Goal: Task Accomplishment & Management: Manage account settings

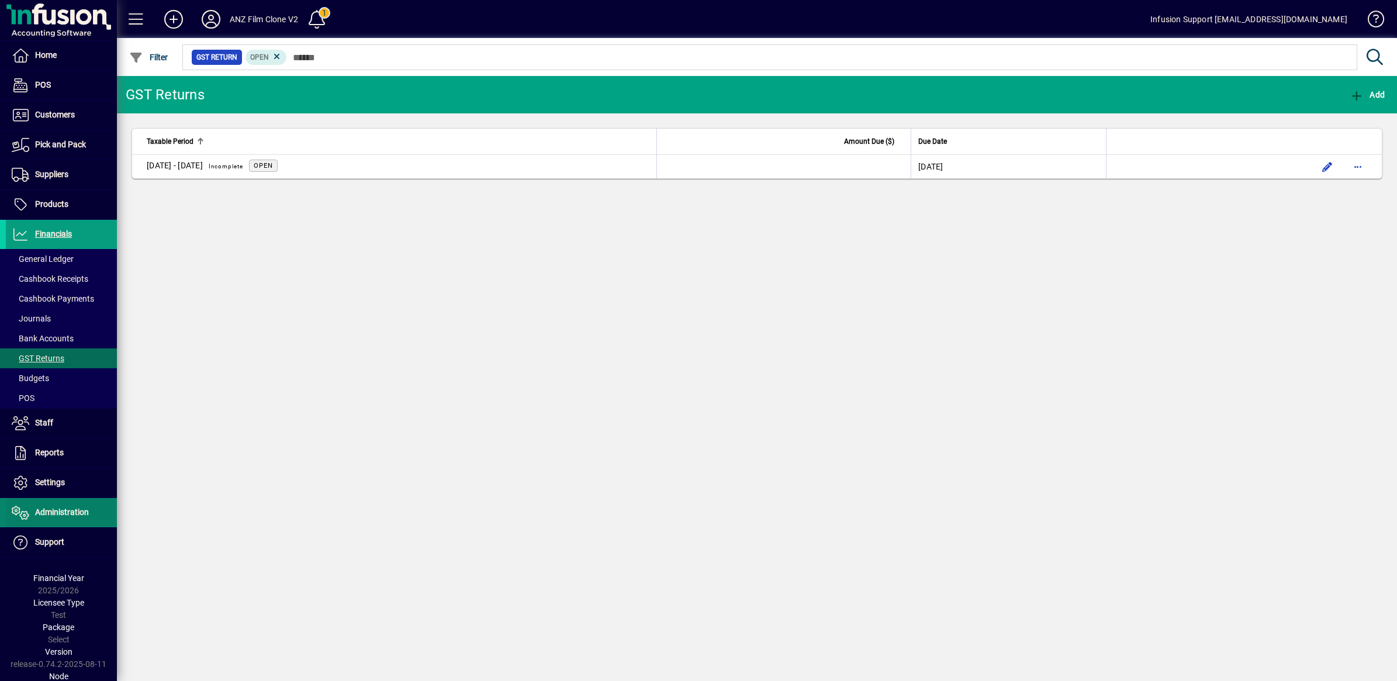
click at [39, 506] on span at bounding box center [61, 513] width 111 height 28
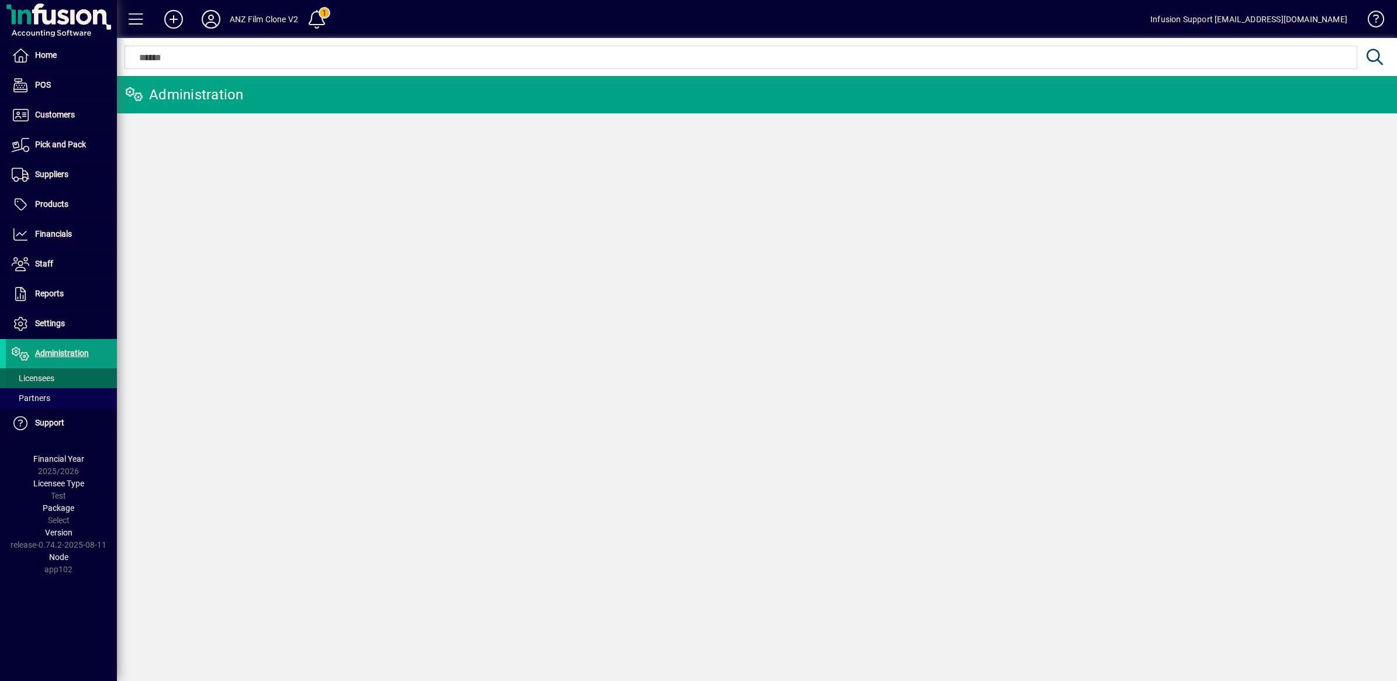
click at [32, 373] on span "Licensees" at bounding box center [30, 378] width 49 height 12
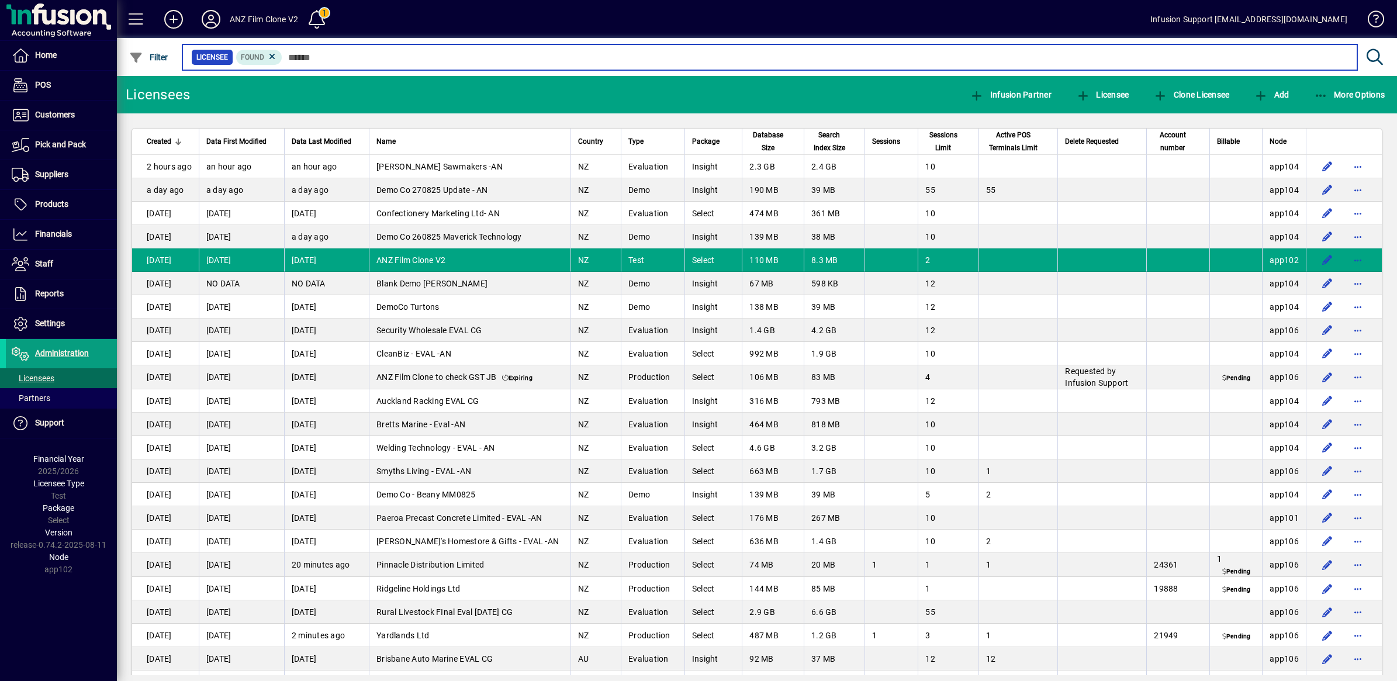
click at [358, 64] on input "text" at bounding box center [814, 57] width 1065 height 16
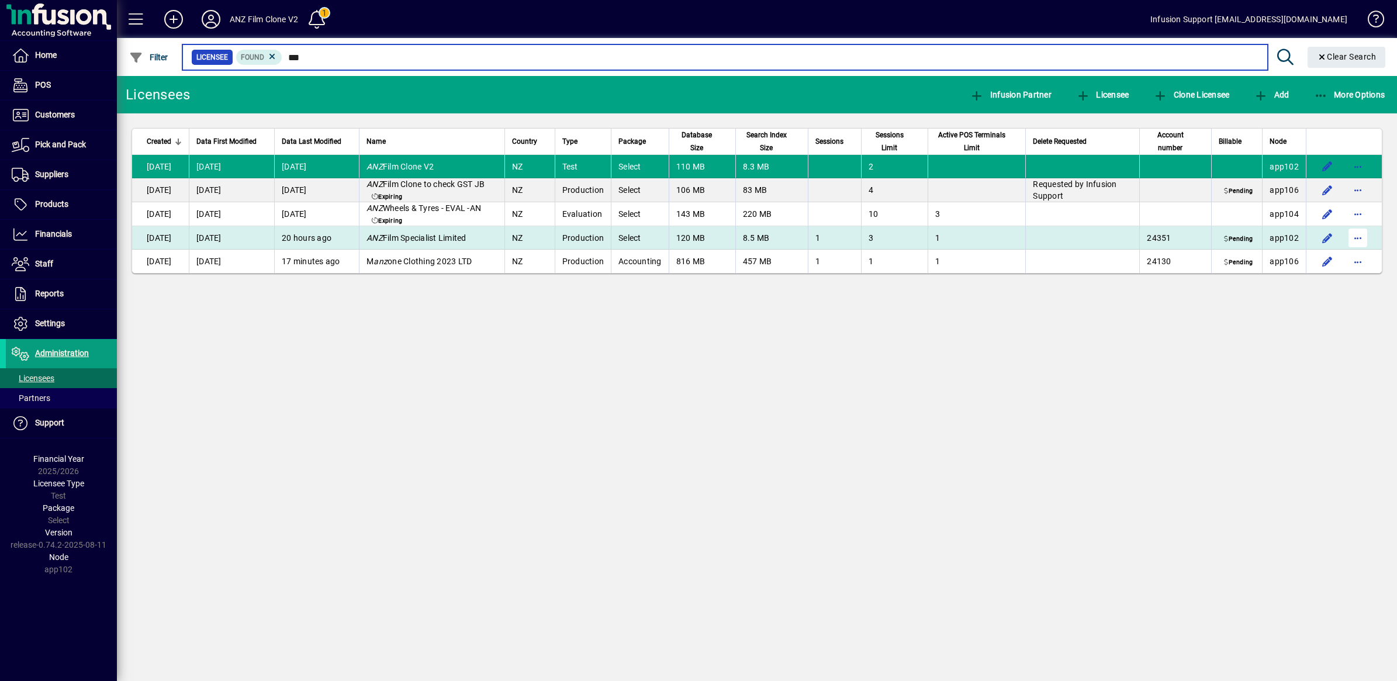
type input "***"
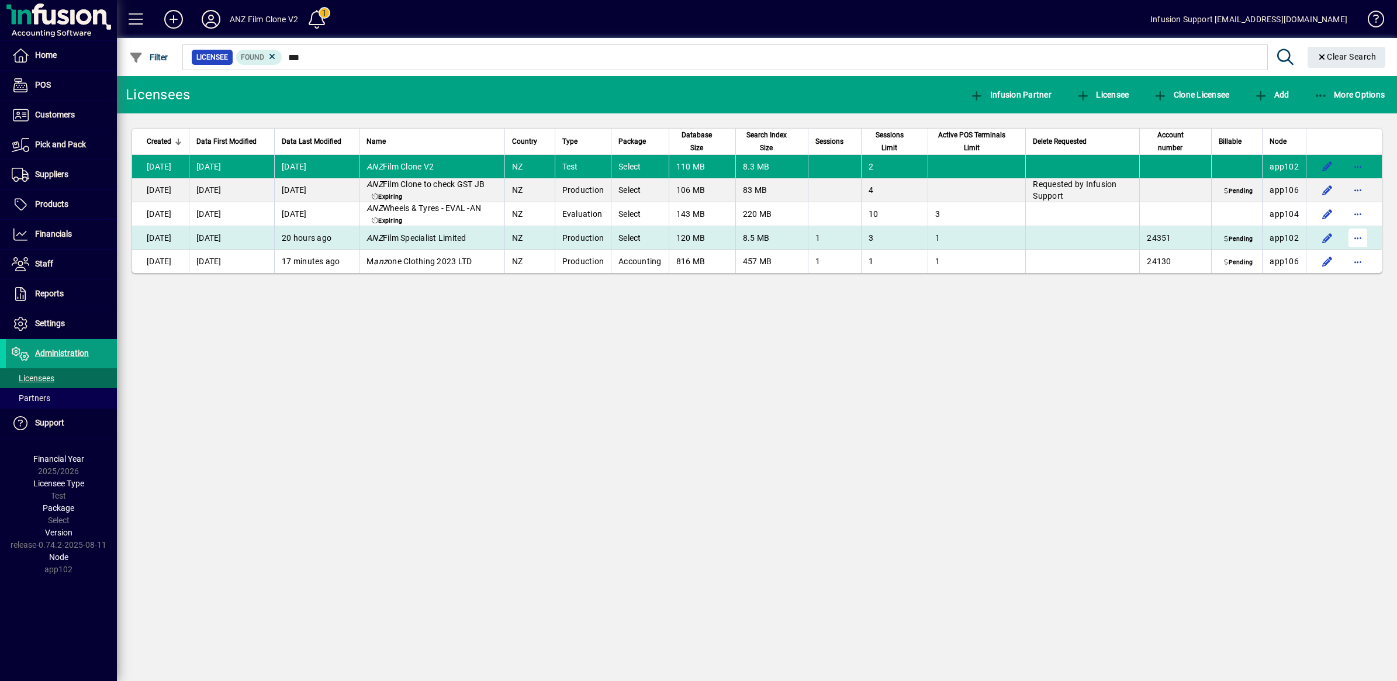
click at [1363, 237] on span "button" at bounding box center [1358, 238] width 28 height 28
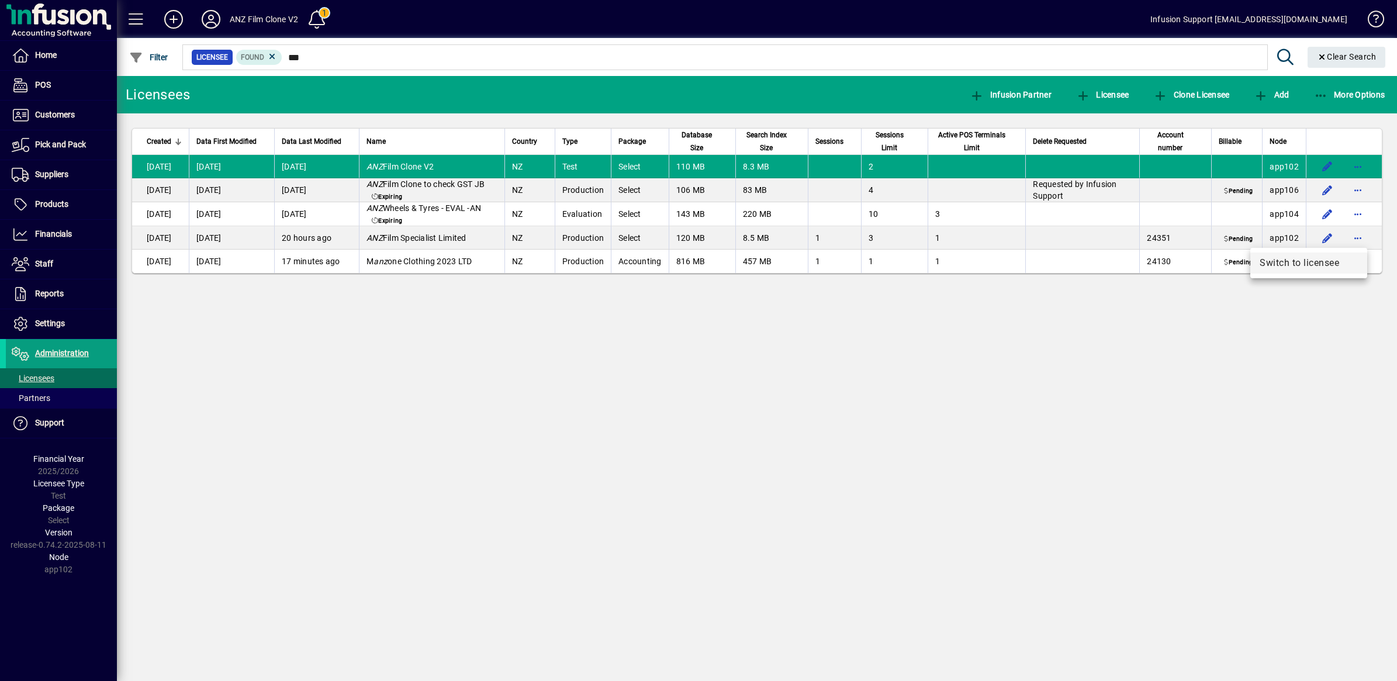
click at [1287, 261] on span "Switch to licensee" at bounding box center [1308, 263] width 98 height 14
